Goal: Browse casually

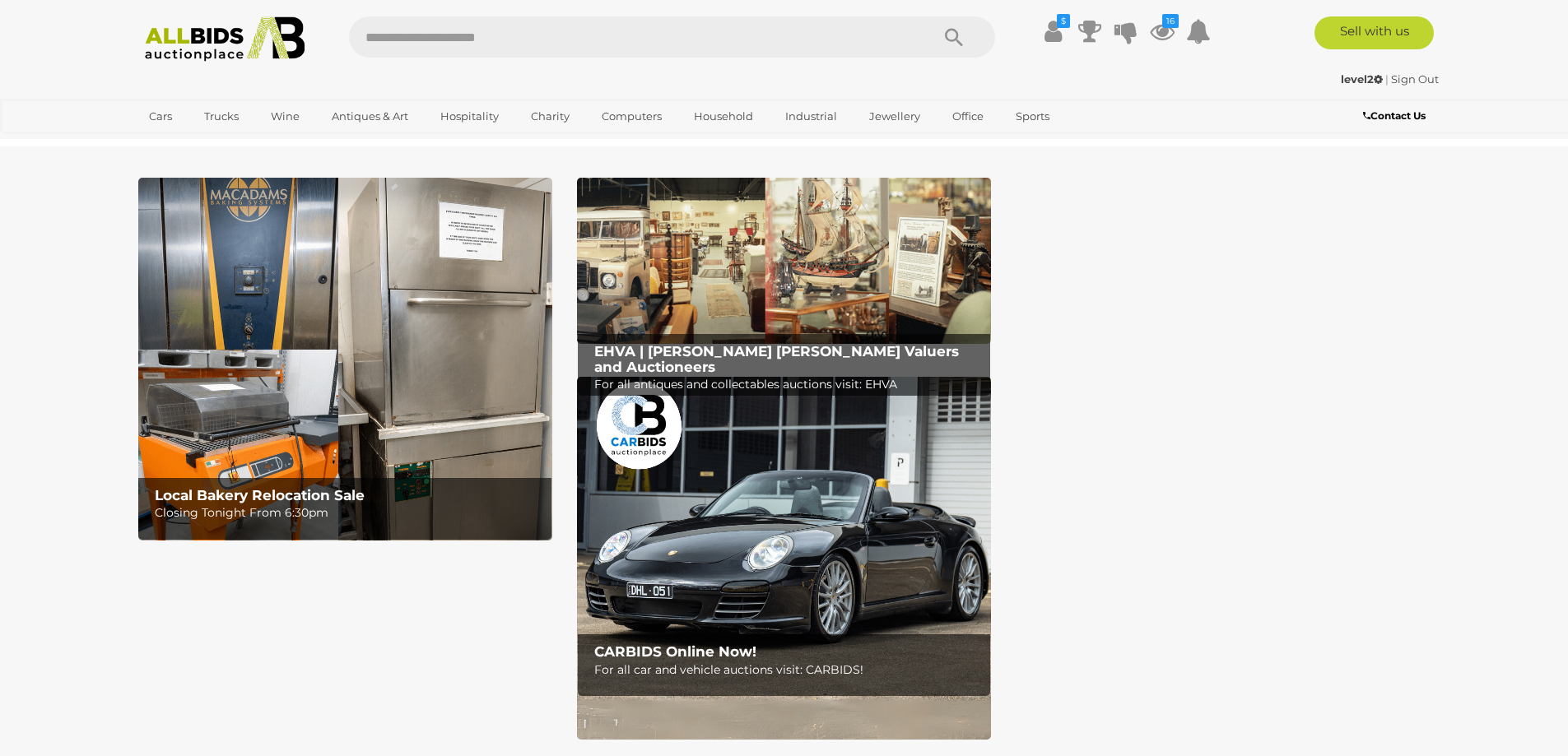
scroll to position [494, 0]
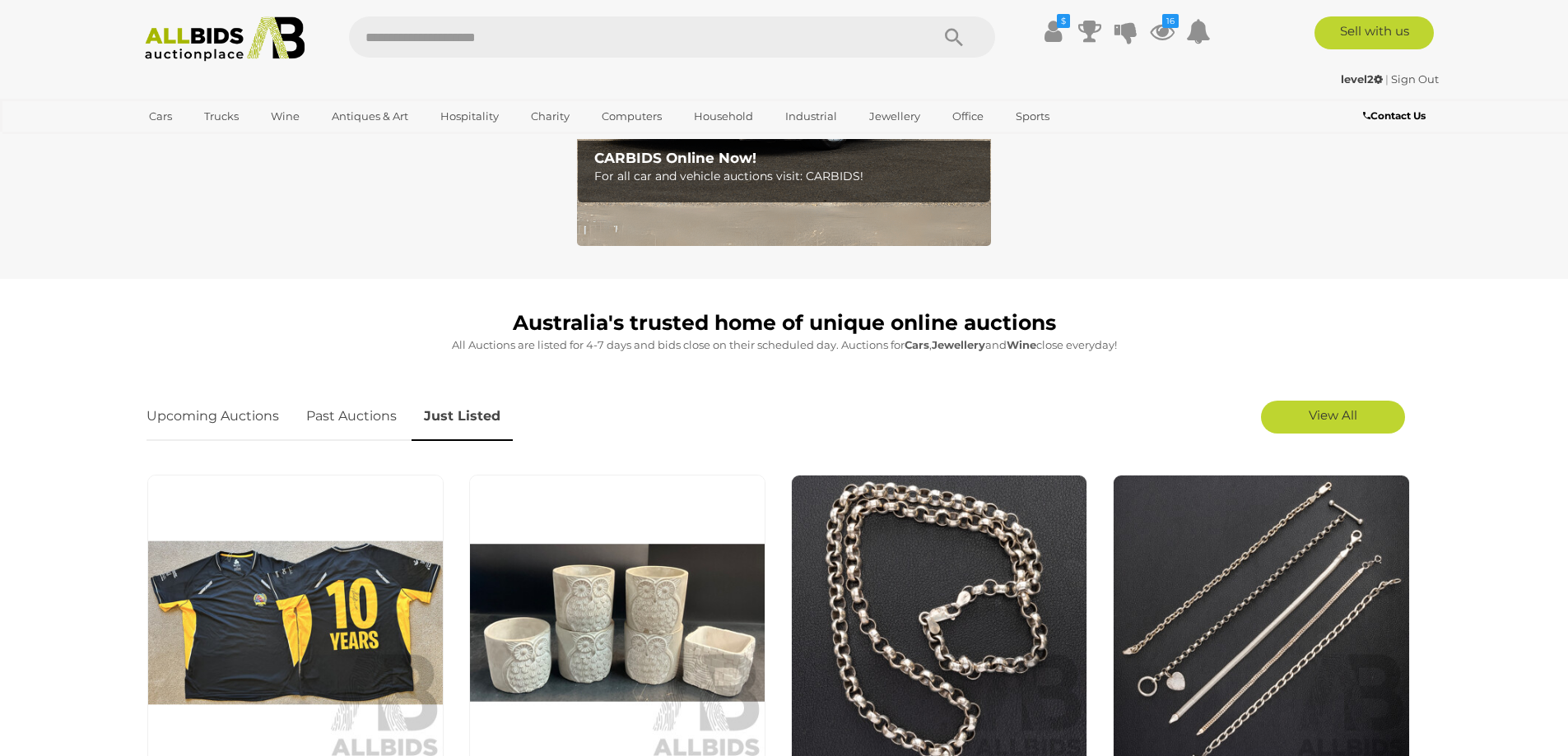
click at [188, 21] on img at bounding box center [225, 39] width 179 height 45
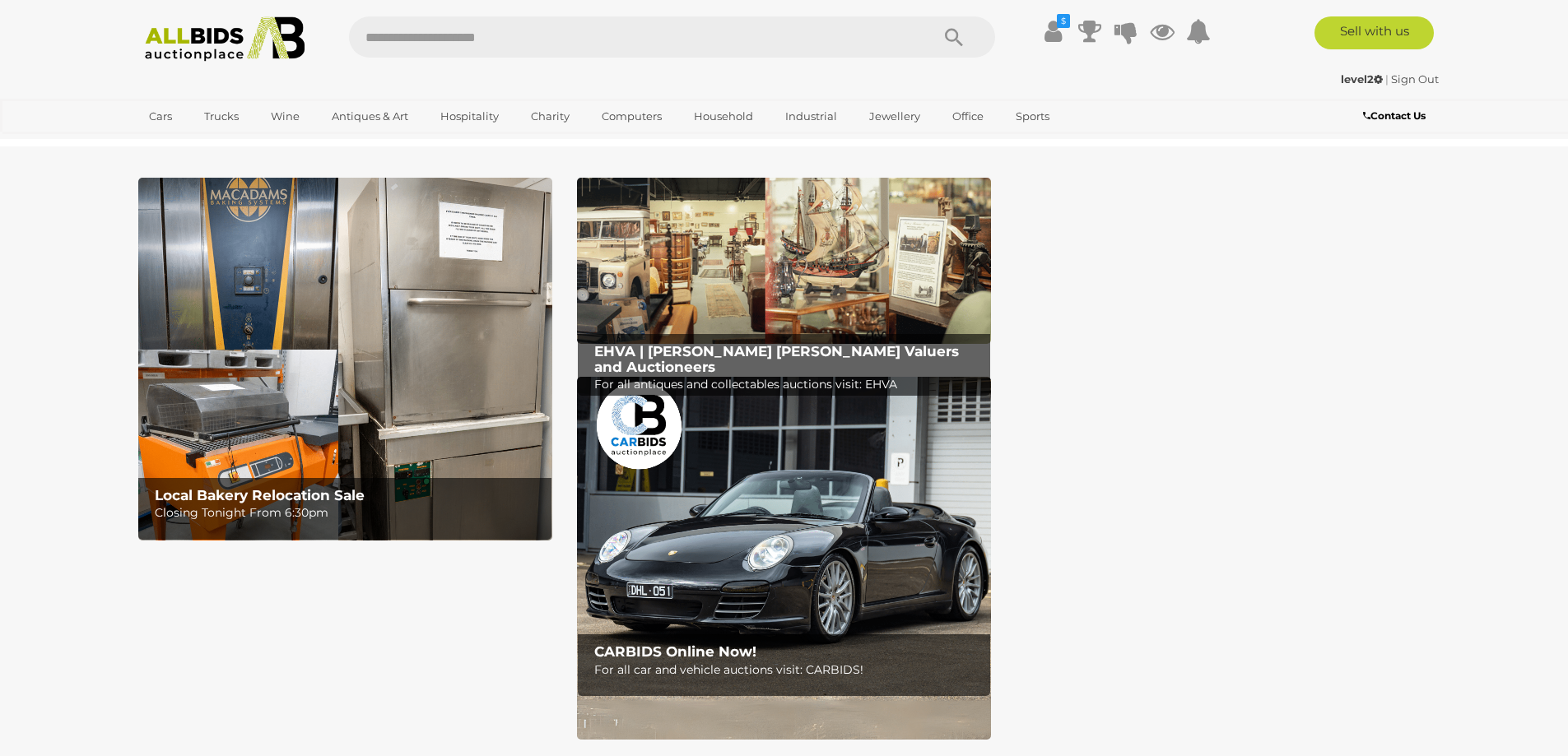
scroll to position [494, 0]
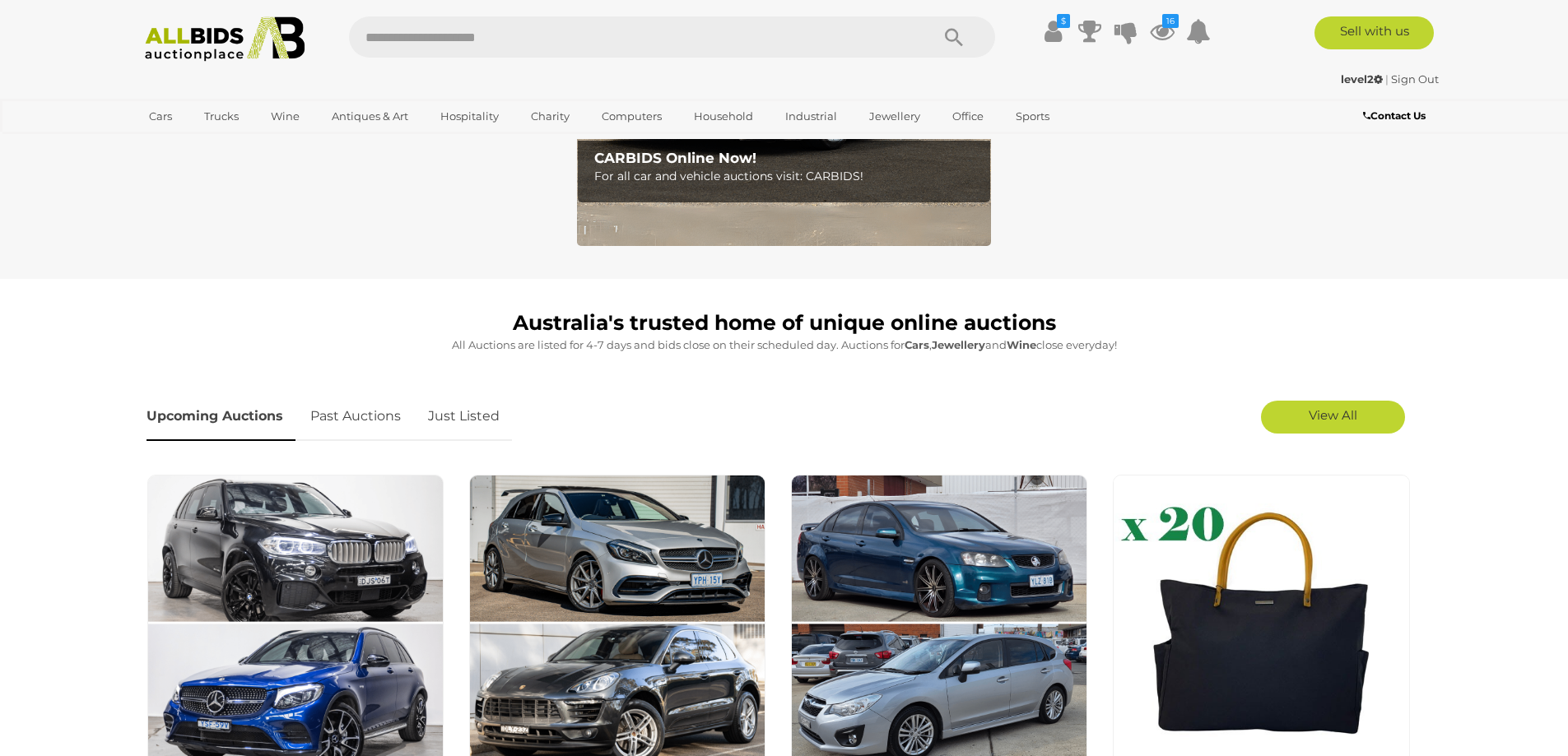
click at [470, 405] on link "Just Listed" at bounding box center [463, 416] width 96 height 49
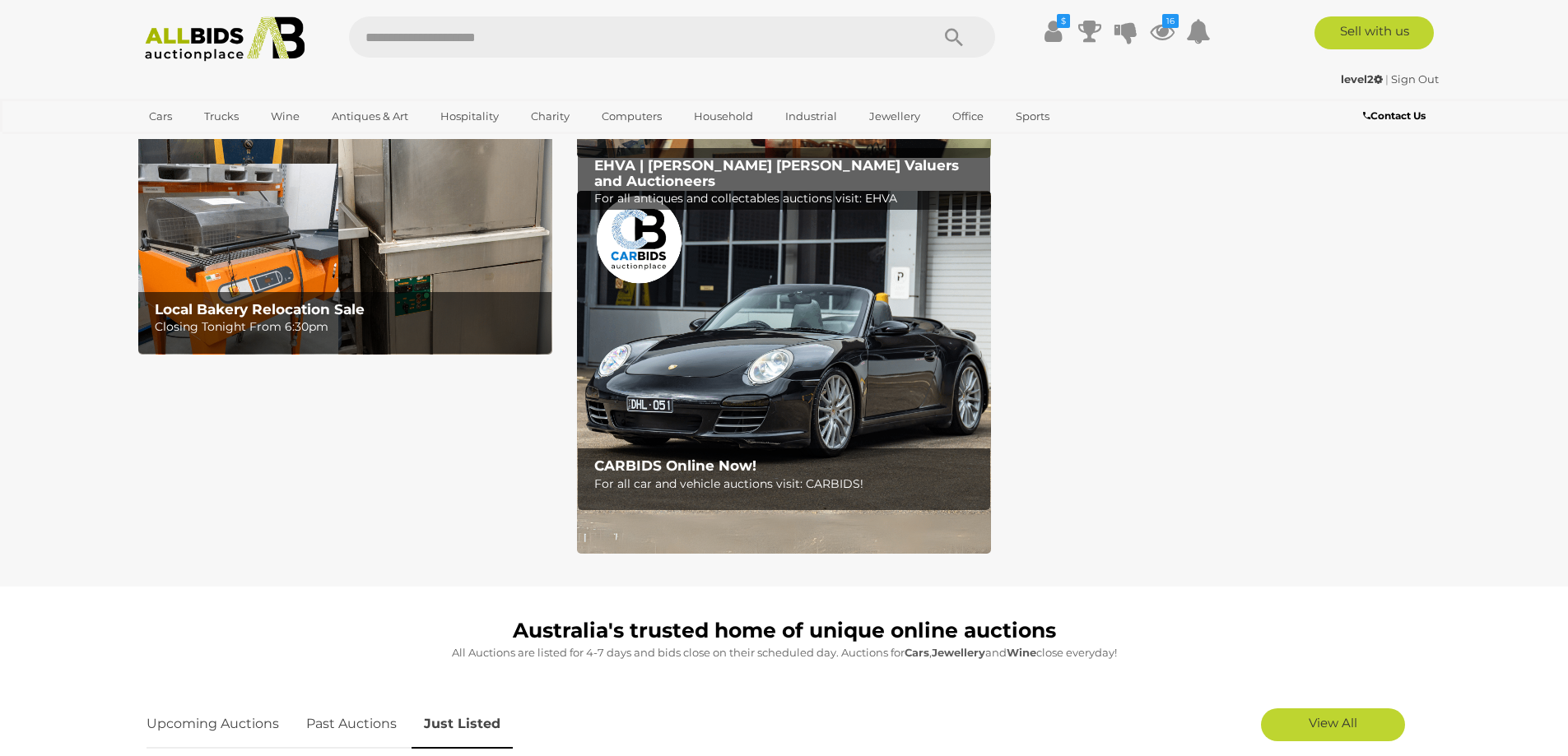
scroll to position [0, 0]
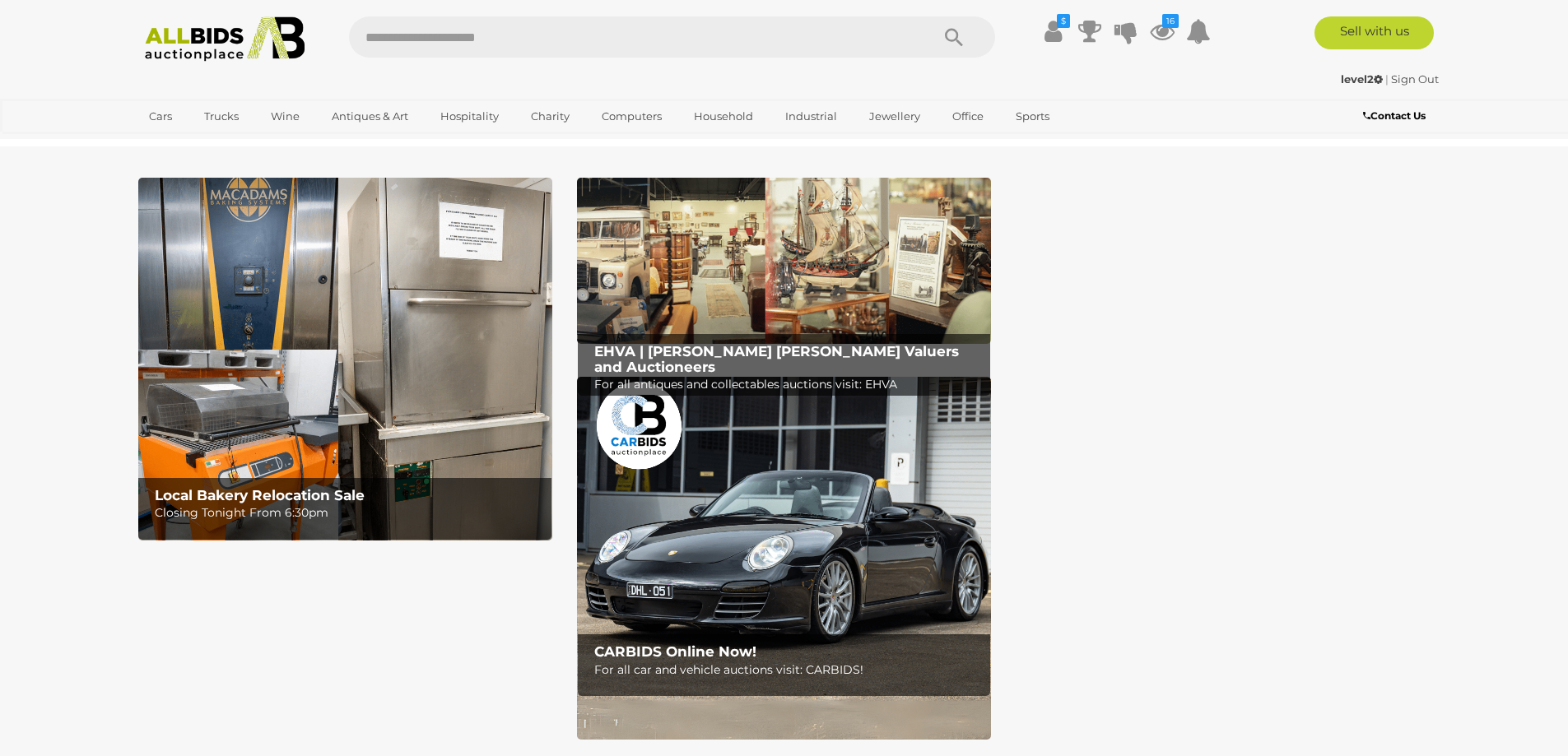
click at [269, 39] on img at bounding box center [225, 39] width 179 height 45
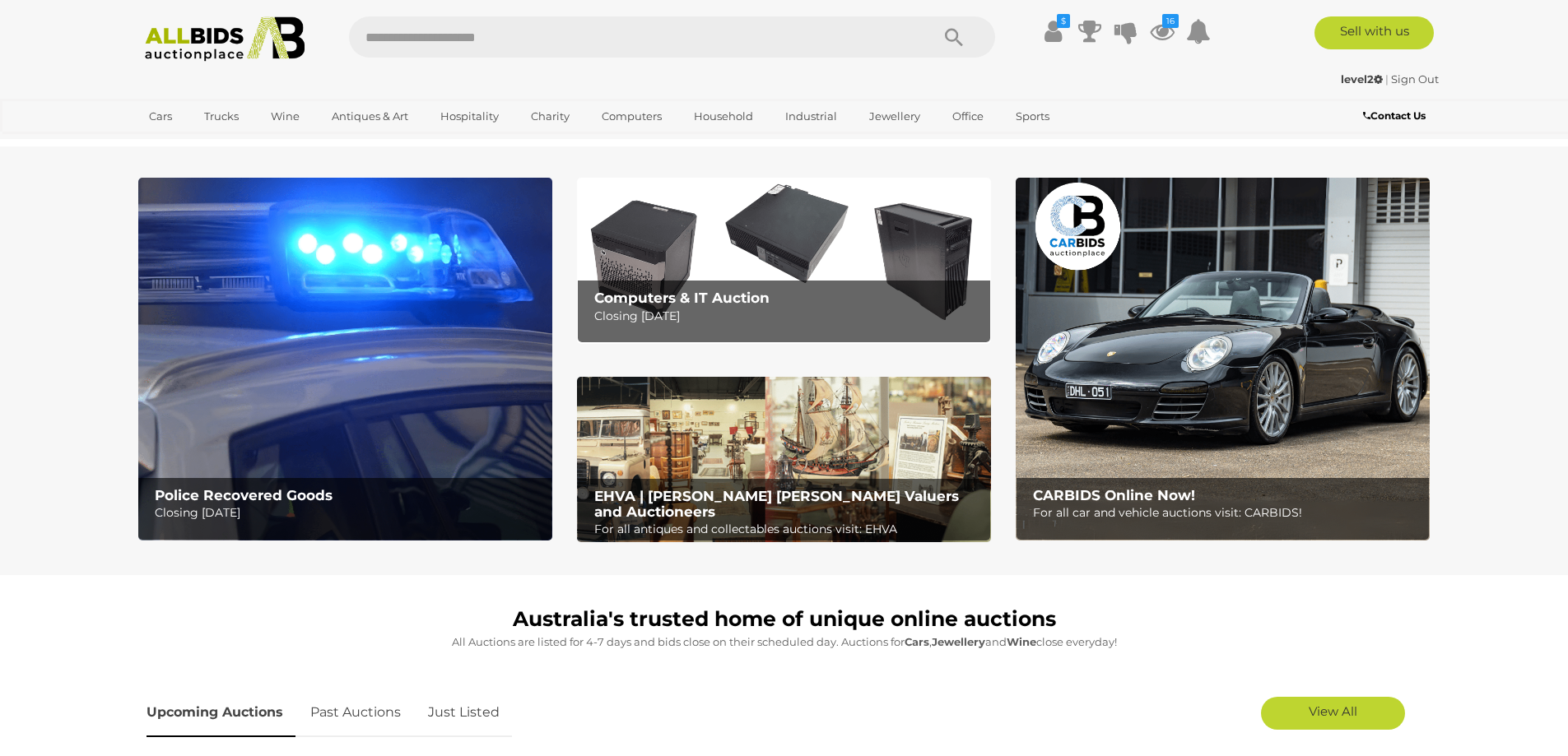
scroll to position [494, 0]
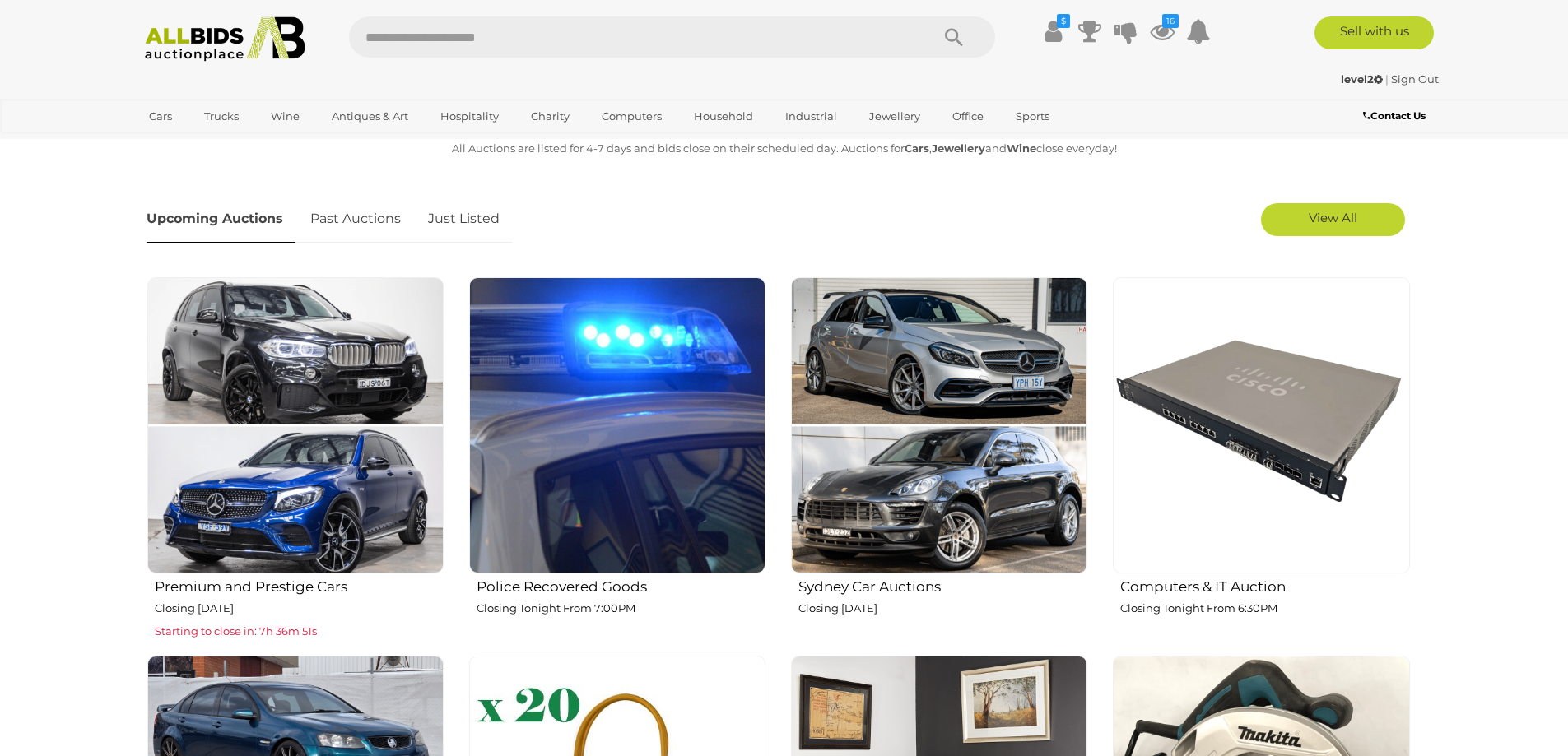
click at [475, 227] on link "Just Listed" at bounding box center [463, 219] width 96 height 49
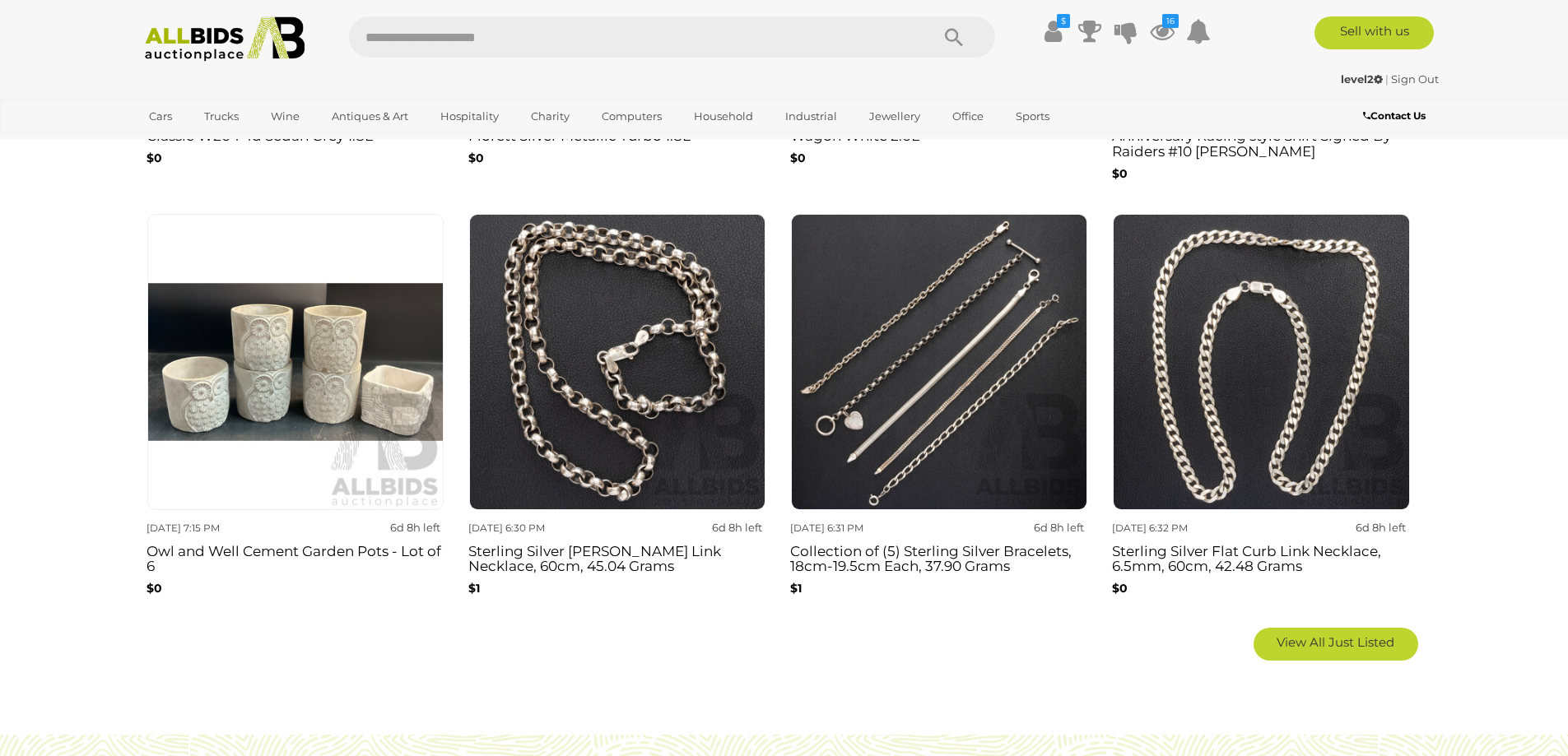
scroll to position [0, 0]
